Goal: Information Seeking & Learning: Learn about a topic

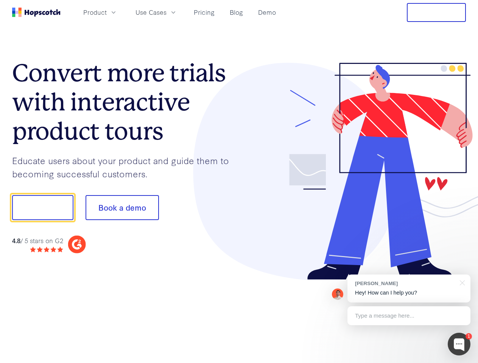
click at [239, 182] on div at bounding box center [352, 171] width 227 height 217
click at [107, 12] on span "Product" at bounding box center [94, 12] width 23 height 9
click at [166, 12] on span "Use Cases" at bounding box center [150, 12] width 31 height 9
click at [436, 12] on button "Free Trial" at bounding box center [436, 12] width 59 height 19
click at [42, 208] on button "Show me!" at bounding box center [42, 207] width 61 height 25
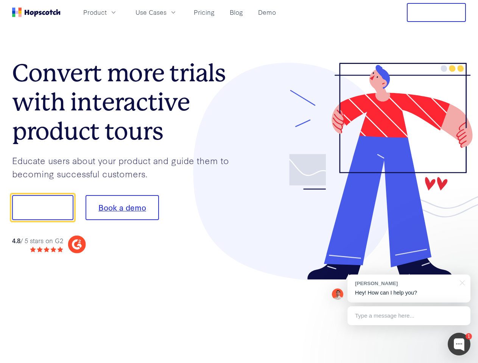
click at [122, 208] on button "Book a demo" at bounding box center [121, 207] width 73 height 25
click at [459, 344] on div at bounding box center [458, 344] width 23 height 23
click at [408, 289] on div "[PERSON_NAME] Hey! How can I help you?" at bounding box center [408, 289] width 123 height 28
click at [461, 282] on div at bounding box center [460, 283] width 19 height 16
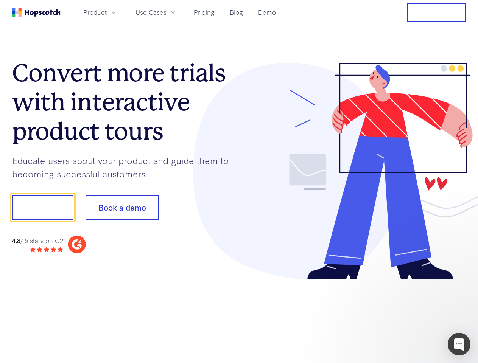
click at [408, 316] on div at bounding box center [399, 207] width 142 height 252
